Goal: Task Accomplishment & Management: Complete application form

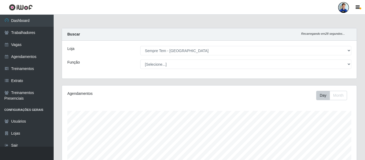
select select "507"
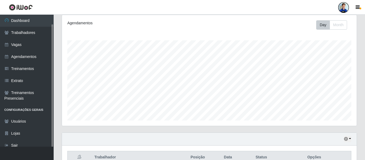
scroll to position [54, 0]
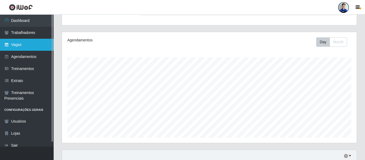
click at [24, 48] on link "Vagas" at bounding box center [27, 45] width 54 height 12
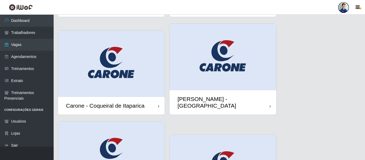
scroll to position [107, 0]
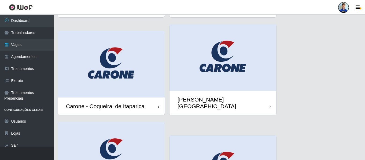
click at [110, 52] on img at bounding box center [111, 64] width 107 height 67
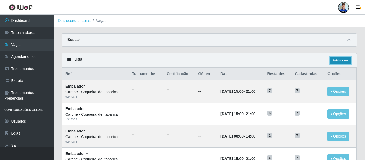
click at [344, 62] on link "Adicionar" at bounding box center [340, 61] width 21 height 8
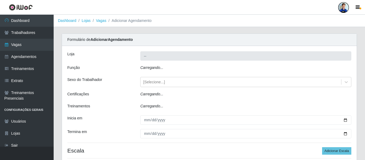
type input "Carone - Coqueiral de Itaparica"
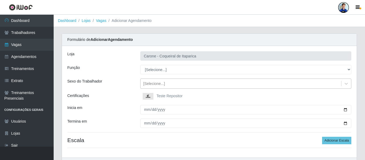
click at [157, 80] on div "[Selecione...]" at bounding box center [240, 84] width 200 height 9
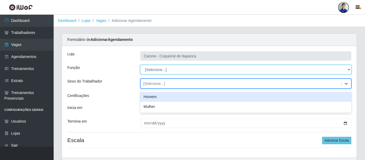
click at [149, 68] on select "[Selecione...] Embalador Embalador + Embalador ++ Repositor Repositor + Reposit…" at bounding box center [245, 69] width 211 height 9
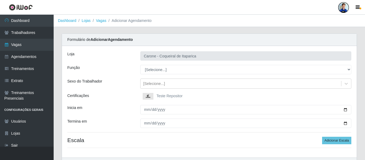
drag, startPoint x: 120, startPoint y: 109, endPoint x: 122, endPoint y: 105, distance: 4.8
click at [120, 109] on div "Inicia em" at bounding box center [99, 109] width 73 height 9
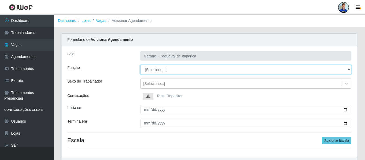
click at [151, 69] on select "[Selecione...] Embalador Embalador + Embalador ++ Repositor Repositor + Reposit…" at bounding box center [245, 69] width 211 height 9
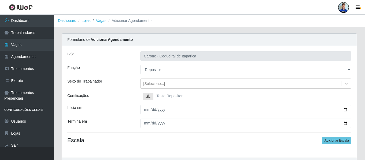
click at [121, 70] on div "Função" at bounding box center [99, 69] width 73 height 9
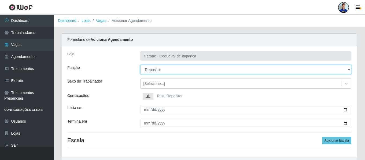
click at [156, 71] on select "[Selecione...] Embalador Embalador + Embalador ++ Repositor Repositor + Reposit…" at bounding box center [245, 69] width 211 height 9
select select "1"
click at [140, 65] on select "[Selecione...] Embalador Embalador + Embalador ++ Repositor Repositor + Reposit…" at bounding box center [245, 69] width 211 height 9
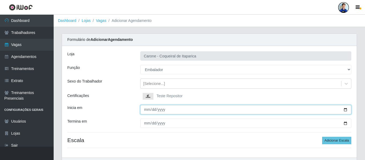
click at [146, 112] on input "Inicia em" at bounding box center [245, 109] width 211 height 9
type input "[DATE]"
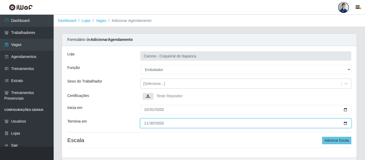
type input "[DATE]"
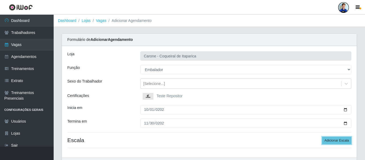
click at [322, 137] on button "Adicionar Escala" at bounding box center [336, 141] width 29 height 8
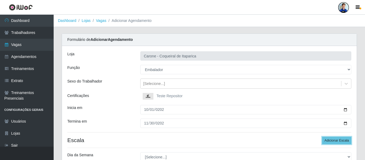
click at [322, 137] on button "Adicionar Escala" at bounding box center [336, 141] width 29 height 8
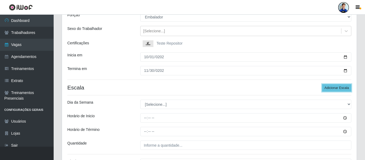
scroll to position [54, 0]
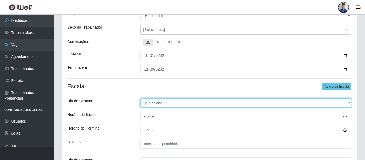
click at [150, 106] on select "[Selecione...] Segunda Terça Quarta Quinta Sexta Sábado Domingo" at bounding box center [245, 103] width 211 height 9
select select "1"
click at [140, 99] on select "[Selecione...] Segunda Terça Quarta Quinta Sexta Sábado Domingo" at bounding box center [245, 103] width 211 height 9
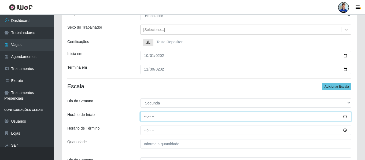
click at [143, 117] on input "Horário de Inicio" at bounding box center [245, 116] width 211 height 9
type input "15:00"
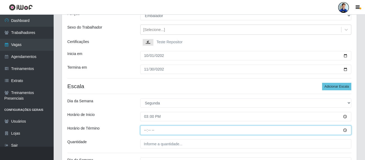
type input "21:00"
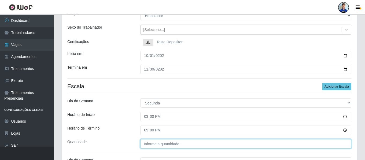
type input "___"
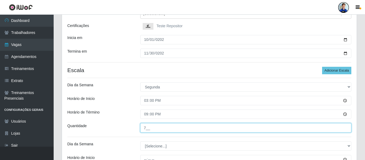
scroll to position [70, 0]
type input "7__"
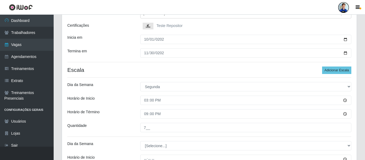
click at [131, 116] on div "Horário de Término" at bounding box center [99, 114] width 73 height 9
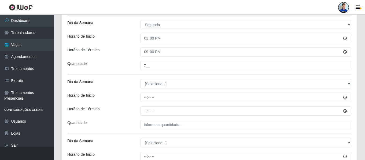
scroll to position [132, 0]
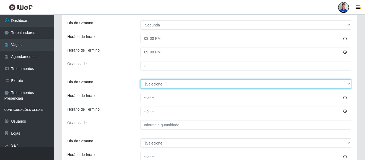
click at [156, 86] on select "[Selecione...] Segunda Terça Quarta Quinta Sexta Sábado Domingo" at bounding box center [245, 84] width 211 height 9
select select "2"
click at [140, 80] on select "[Selecione...] Segunda Terça Quarta Quinta Sexta Sábado Domingo" at bounding box center [245, 84] width 211 height 9
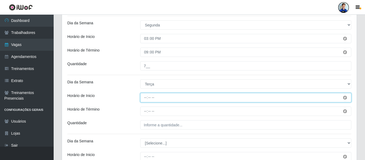
type input "15:00"
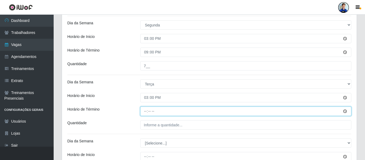
type input "21:00"
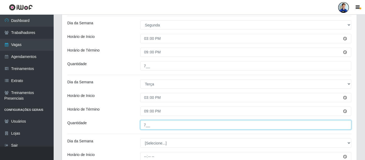
type input "7__"
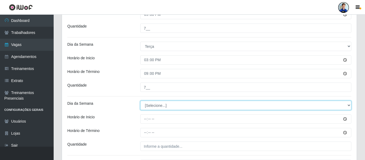
scroll to position [171, 0]
select select "3"
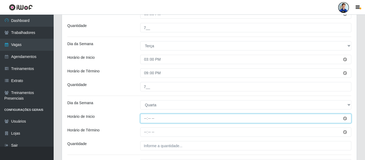
type input "15:00"
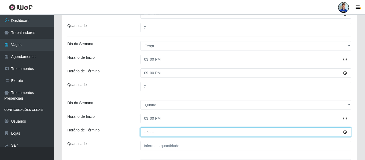
type input "21:00"
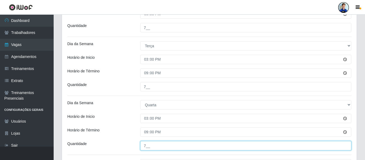
type input "7__"
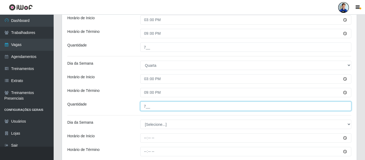
scroll to position [211, 0]
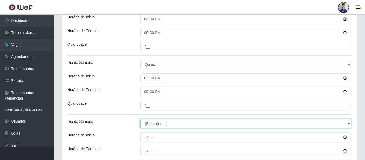
click at [155, 122] on select "[Selecione...] Segunda Terça Quarta Quinta Sexta Sábado Domingo" at bounding box center [245, 123] width 211 height 9
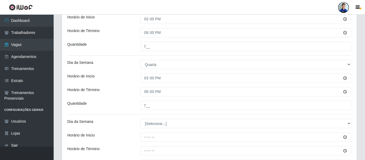
click at [120, 99] on div "[PERSON_NAME] - Coqueiral de Itaparica Função [Selecione...] Embalador Embalado…" at bounding box center [209, 39] width 294 height 408
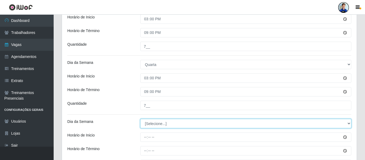
click at [149, 123] on select "[Selecione...] Segunda Terça Quarta Quinta Sexta Sábado Domingo" at bounding box center [245, 123] width 211 height 9
select select "4"
click at [140, 119] on select "[Selecione...] Segunda Terça Quarta Quinta Sexta Sábado Domingo" at bounding box center [245, 123] width 211 height 9
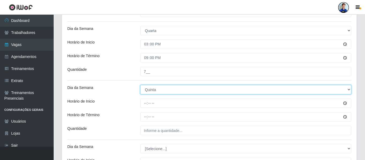
scroll to position [246, 0]
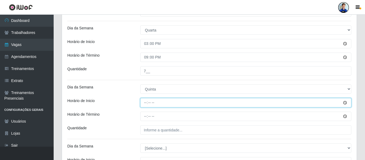
click at [146, 104] on input "Horário de Inicio" at bounding box center [245, 102] width 211 height 9
type input "15:00"
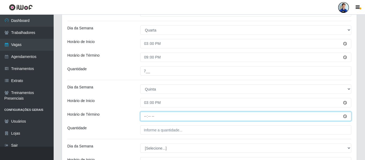
type input "21:00"
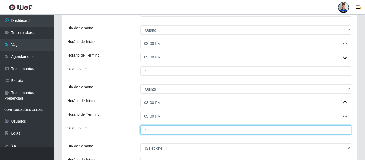
type input "7__"
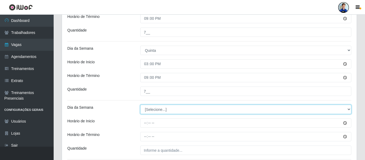
scroll to position [287, 0]
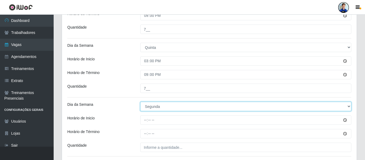
select select "5"
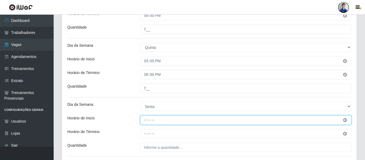
type input "15:00"
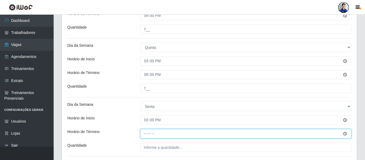
type input "21:00"
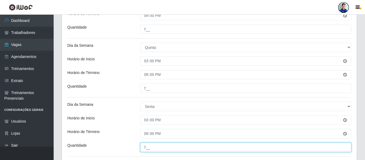
type input "7__"
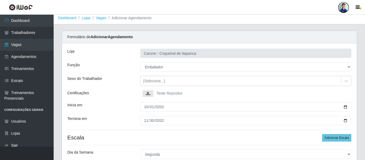
scroll to position [0, 0]
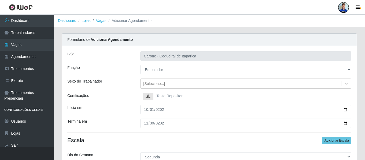
click at [117, 74] on div "Função" at bounding box center [99, 69] width 73 height 9
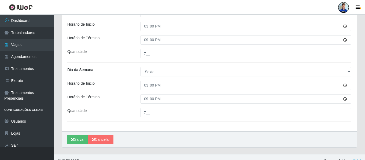
scroll to position [330, 0]
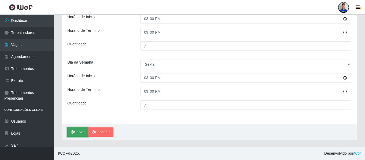
click at [75, 131] on button "Salvar" at bounding box center [77, 132] width 21 height 9
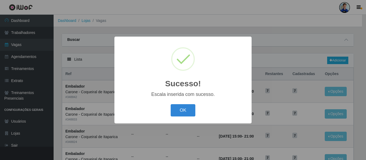
click at [170, 109] on div "OK Cancel" at bounding box center [183, 110] width 126 height 15
click at [182, 109] on button "OK" at bounding box center [183, 110] width 25 height 13
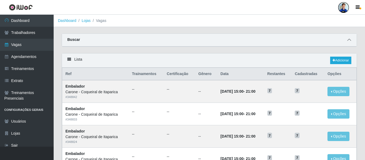
click at [349, 39] on icon at bounding box center [349, 40] width 4 height 4
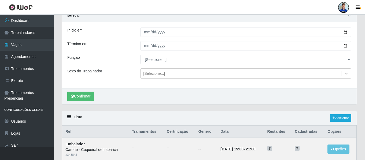
scroll to position [54, 0]
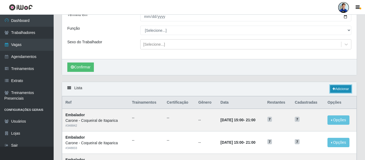
click at [339, 88] on link "Adicionar" at bounding box center [340, 89] width 21 height 8
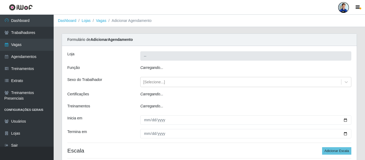
type input "Carone - Coqueiral de Itaparica"
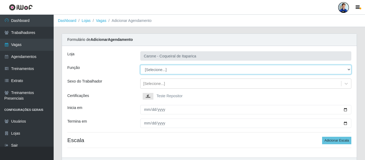
click at [154, 70] on select "[Selecione...] Embalador Embalador + Embalador ++ Repositor Repositor + Reposit…" at bounding box center [245, 69] width 211 height 9
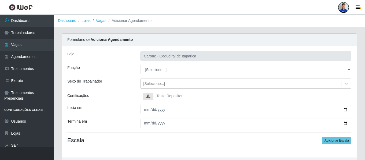
click at [131, 72] on div "Função" at bounding box center [99, 69] width 73 height 9
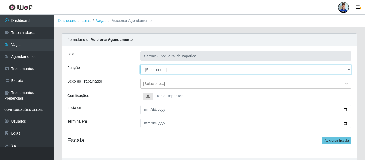
click at [155, 69] on select "[Selecione...] Embalador Embalador + Embalador ++ Repositor Repositor + Reposit…" at bounding box center [245, 69] width 211 height 9
select select "70"
click at [140, 65] on select "[Selecione...] Embalador Embalador + Embalador ++ Repositor Repositor + Reposit…" at bounding box center [245, 69] width 211 height 9
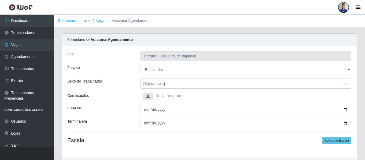
click at [123, 84] on div "Sexo do Trabalhador" at bounding box center [99, 84] width 73 height 10
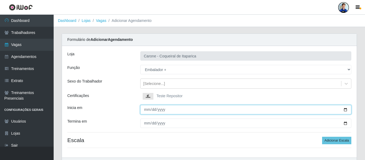
click at [146, 108] on input "Inicia em" at bounding box center [245, 109] width 211 height 9
type input "[DATE]"
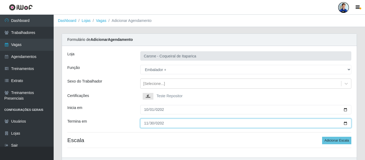
type input "[DATE]"
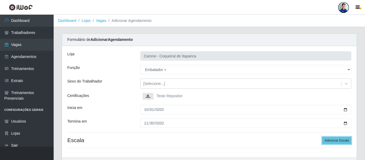
click at [322, 137] on button "Adicionar Escala" at bounding box center [336, 141] width 29 height 8
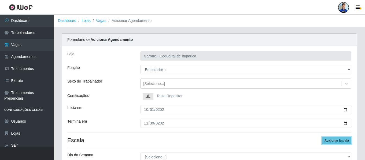
scroll to position [93, 0]
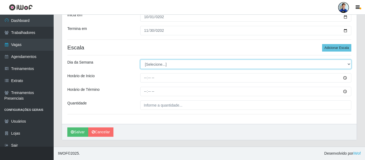
click at [161, 65] on select "[Selecione...] Segunda Terça Quarta Quinta Sexta Sábado Domingo" at bounding box center [245, 64] width 211 height 9
click at [140, 60] on select "[Selecione...] Segunda Terça Quarta Quinta Sexta Sábado Domingo" at bounding box center [245, 64] width 211 height 9
click at [147, 64] on select "[Selecione...] Segunda Terça Quarta Quinta Sexta Sábado Domingo" at bounding box center [245, 64] width 211 height 9
select select "6"
click at [140, 60] on select "[Selecione...] Segunda Terça Quarta Quinta Sexta Sábado Domingo" at bounding box center [245, 64] width 211 height 9
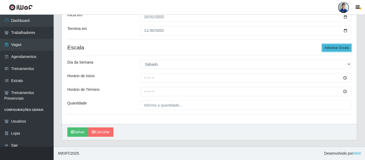
click at [327, 46] on button "Adicionar Escala" at bounding box center [336, 48] width 29 height 8
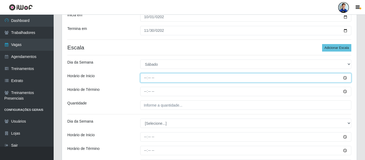
click at [144, 77] on input "Horário de Inicio" at bounding box center [245, 77] width 211 height 9
type input "15:00"
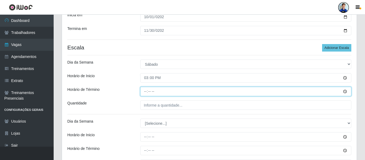
type input "21:00"
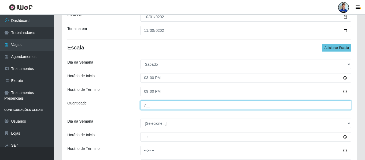
type input "7__"
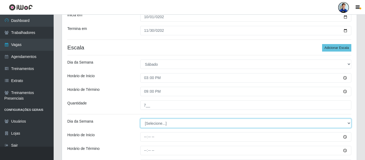
click at [160, 128] on select "[Selecione...] Segunda Terça Quarta Quinta Sexta Sábado Domingo" at bounding box center [245, 123] width 211 height 9
select select "0"
click at [140, 119] on select "[Selecione...] Segunda Terça Quarta Quinta Sexta Sábado Domingo" at bounding box center [245, 123] width 211 height 9
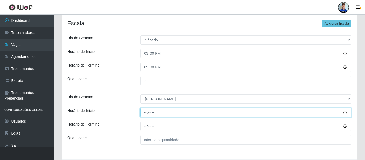
type input "08:00"
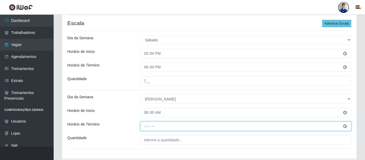
type input "14:00"
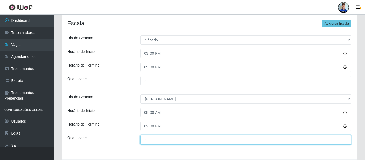
scroll to position [152, 0]
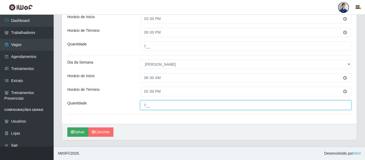
type input "7__"
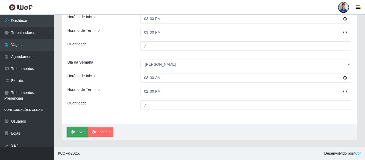
click at [76, 133] on button "Salvar" at bounding box center [77, 132] width 21 height 9
